Goal: Obtain resource: Obtain resource

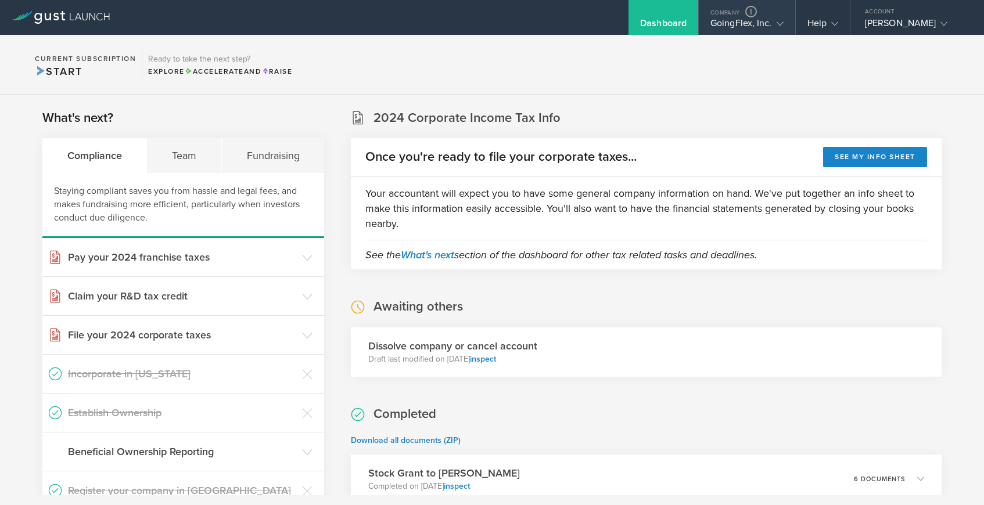
click at [725, 19] on div "GoingFlex, Inc." at bounding box center [746, 25] width 73 height 17
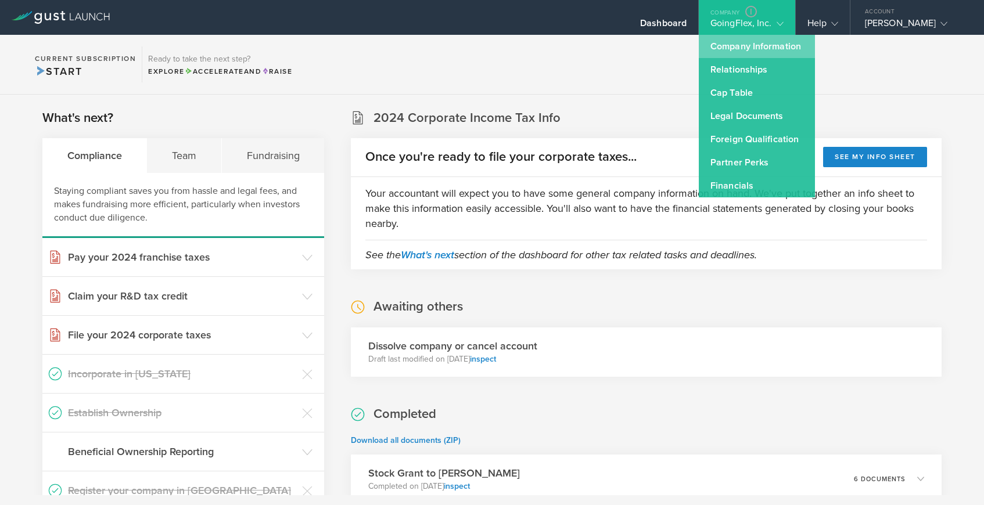
click at [729, 42] on link "Company Information" at bounding box center [757, 46] width 116 height 23
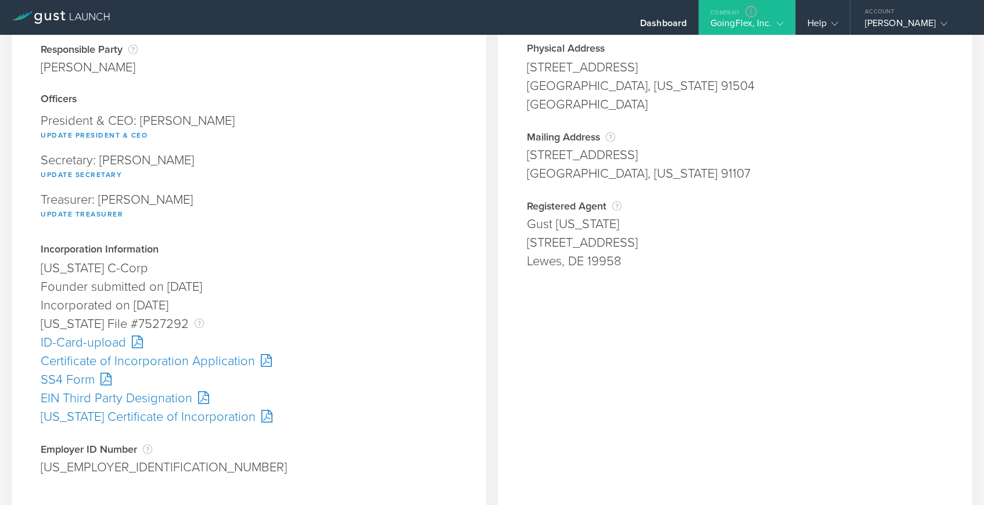
scroll to position [105, 0]
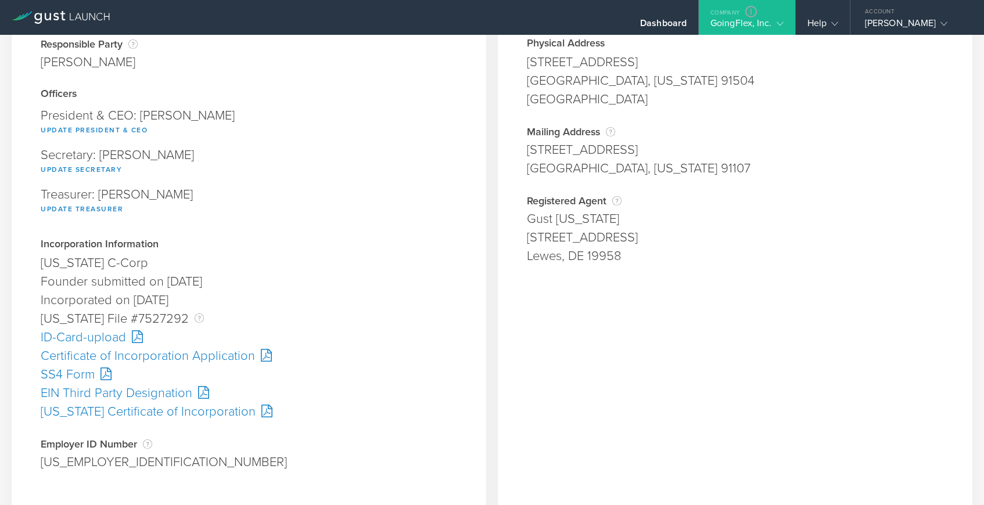
click at [149, 391] on div "EIN Third Party Designation" at bounding box center [249, 393] width 416 height 19
click at [88, 410] on div "[US_STATE] Certificate of Incorporation" at bounding box center [249, 411] width 416 height 19
click at [735, 26] on div "GoingFlex, Inc." at bounding box center [746, 25] width 73 height 17
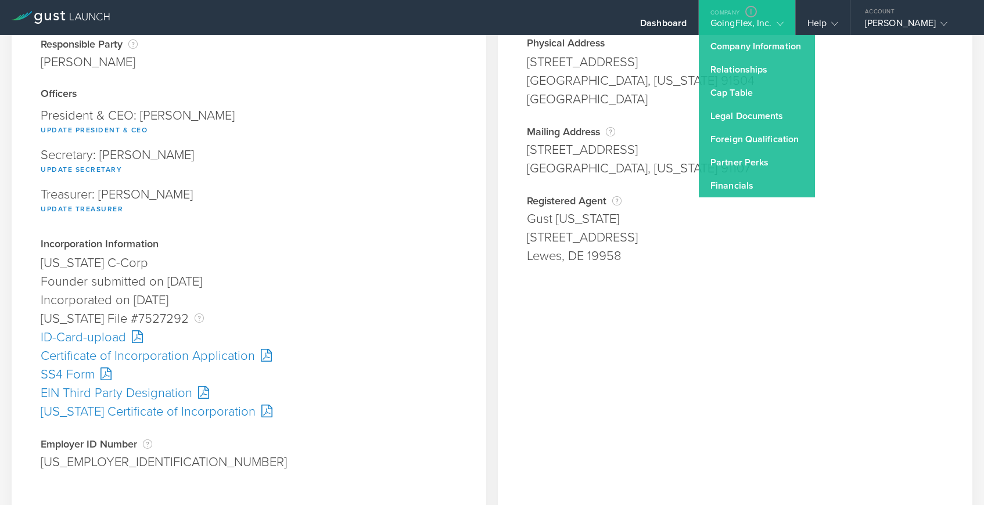
click at [181, 415] on div "[US_STATE] Certificate of Incorporation" at bounding box center [249, 411] width 416 height 19
